Goal: Task Accomplishment & Management: Use online tool/utility

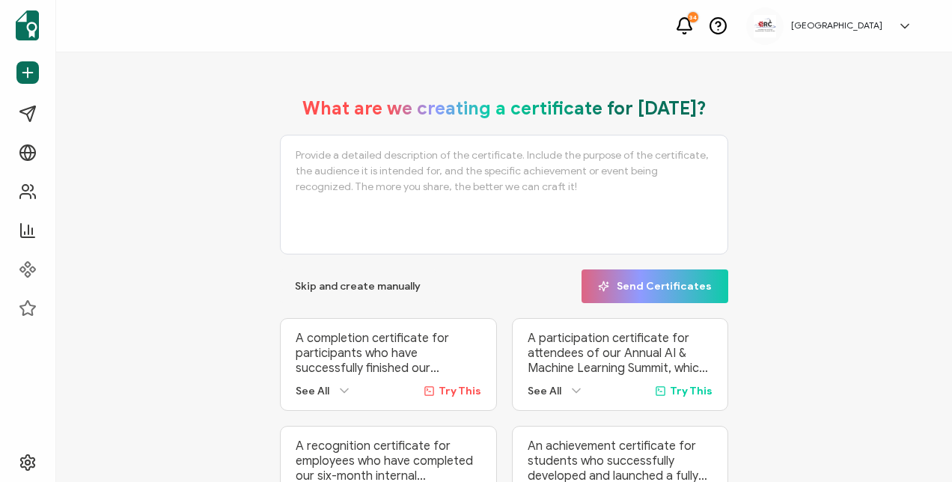
click at [323, 162] on textarea at bounding box center [504, 195] width 448 height 120
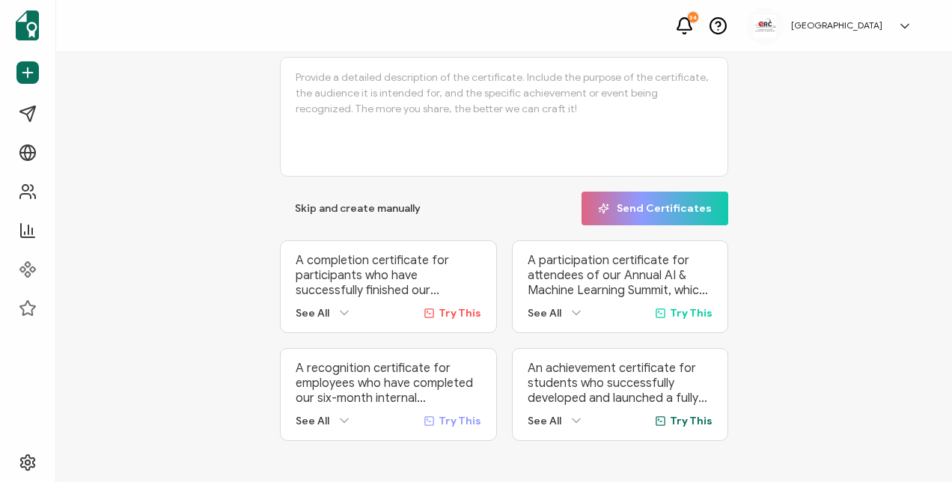
scroll to position [88, 0]
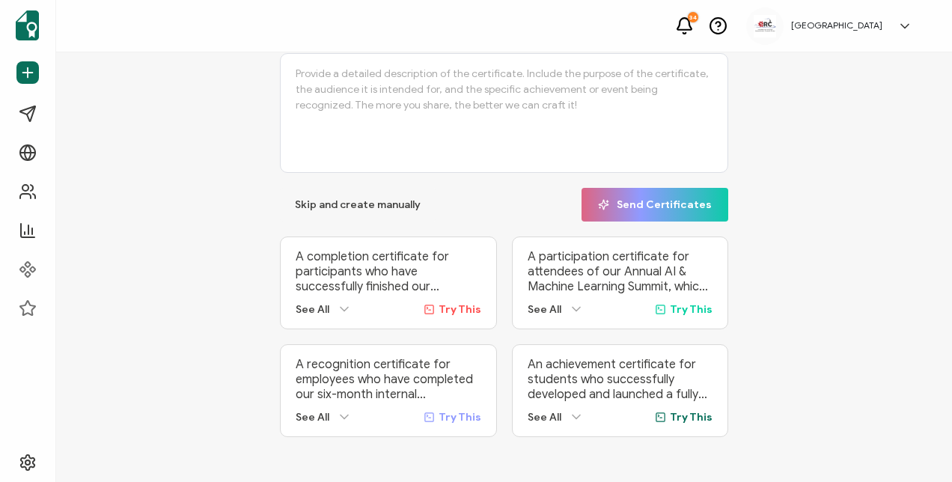
click at [377, 201] on span "Skip and create manually" at bounding box center [358, 205] width 126 height 10
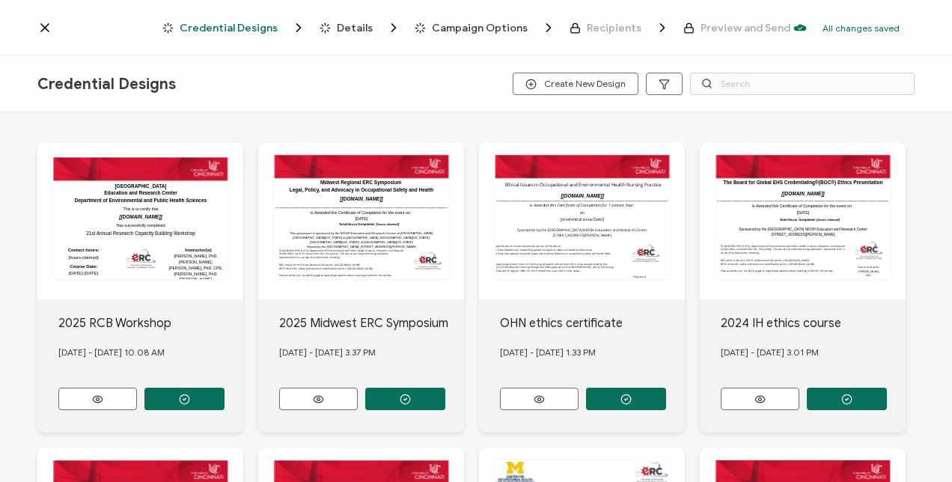
click at [476, 27] on span "Campaign Options" at bounding box center [480, 27] width 96 height 11
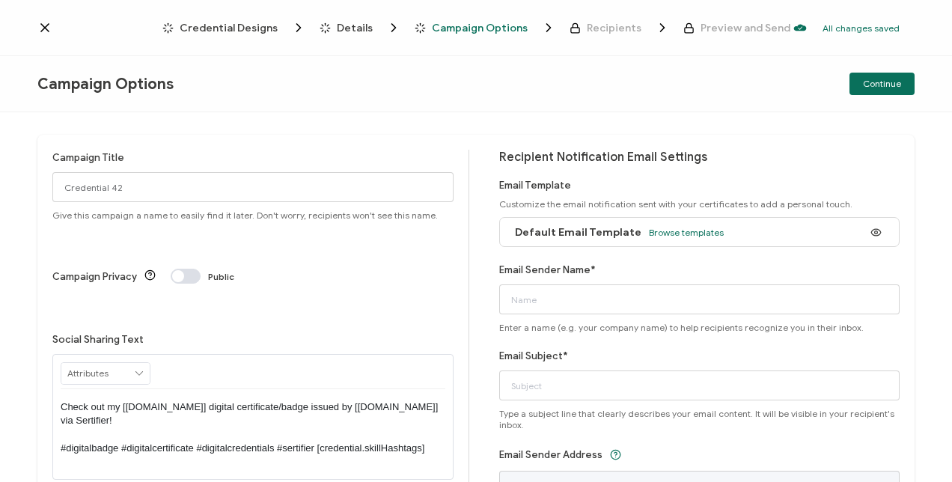
click at [933, 91] on div "Campaign Options Continue" at bounding box center [476, 84] width 952 height 56
click at [47, 28] on icon at bounding box center [44, 27] width 15 height 15
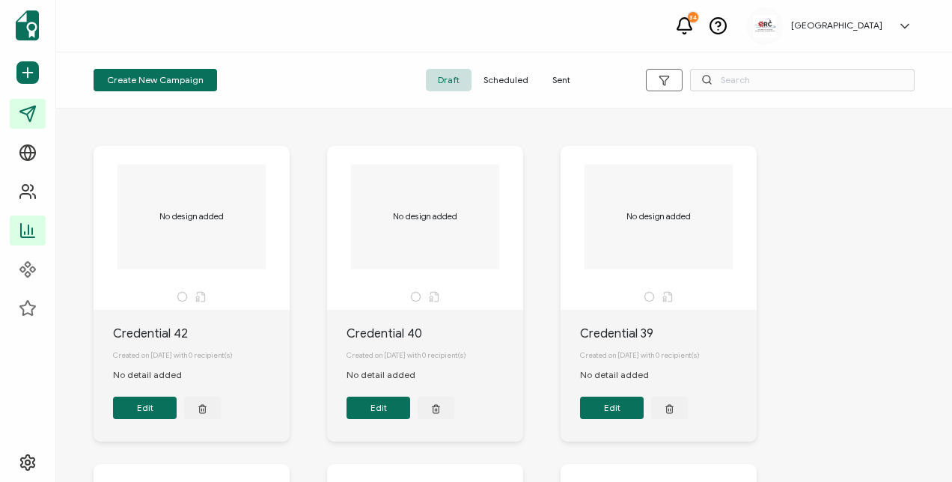
click at [46, 224] on link "Analytics" at bounding box center [28, 231] width 36 height 30
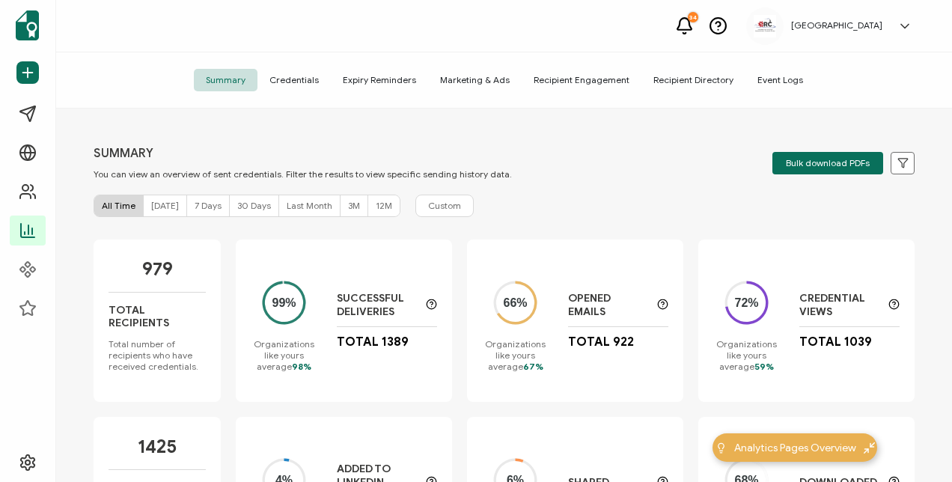
click at [308, 76] on span "Credentials" at bounding box center [293, 80] width 73 height 22
